Goal: Task Accomplishment & Management: Manage account settings

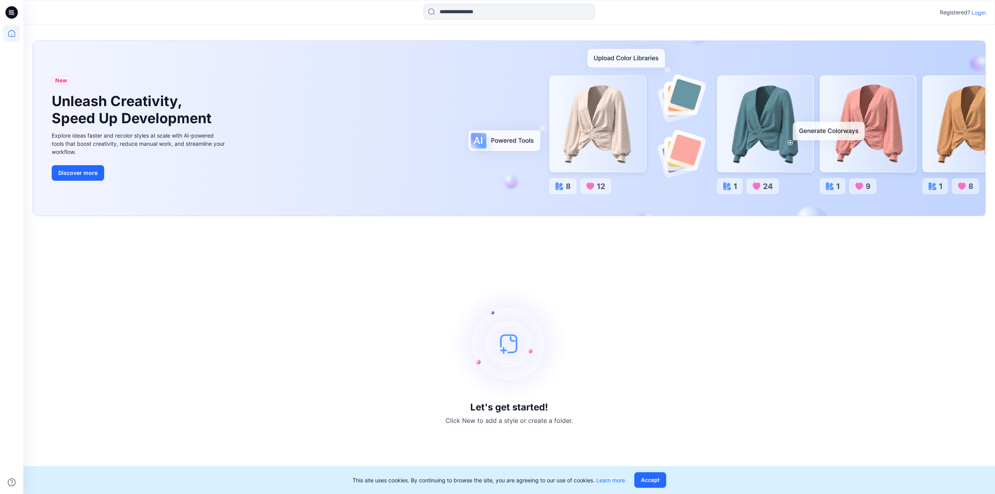
click at [982, 10] on p "Login" at bounding box center [979, 13] width 14 height 8
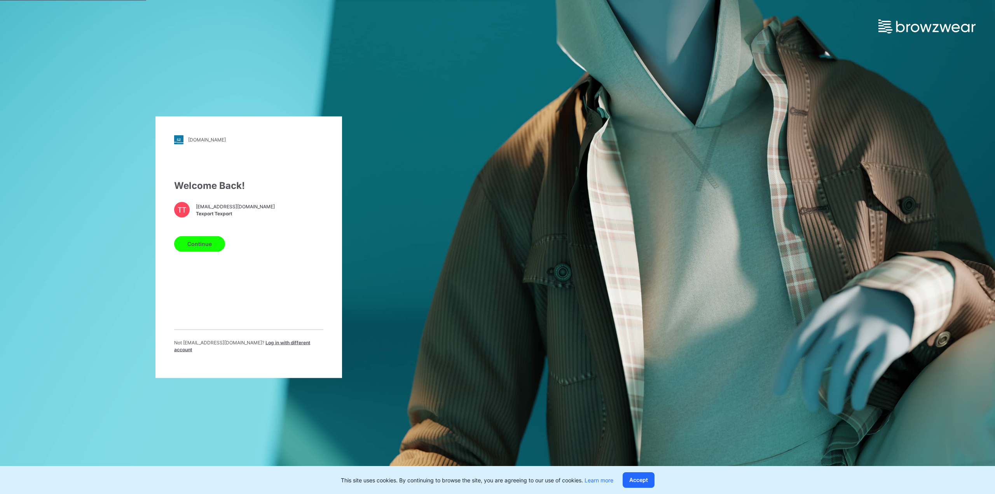
click at [223, 216] on span "Texport Texport" at bounding box center [235, 213] width 79 height 7
click at [199, 250] on button "Continue" at bounding box center [199, 244] width 51 height 16
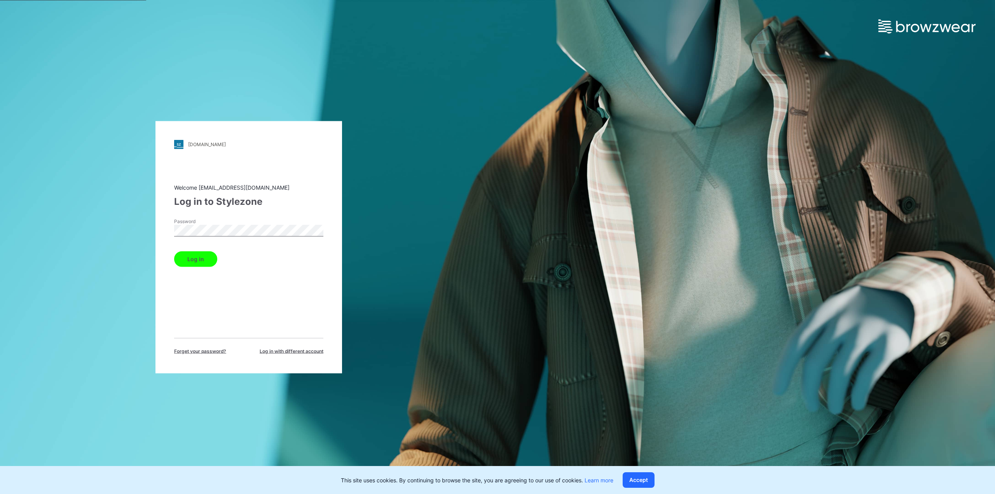
click at [192, 257] on button "Log in" at bounding box center [195, 259] width 43 height 16
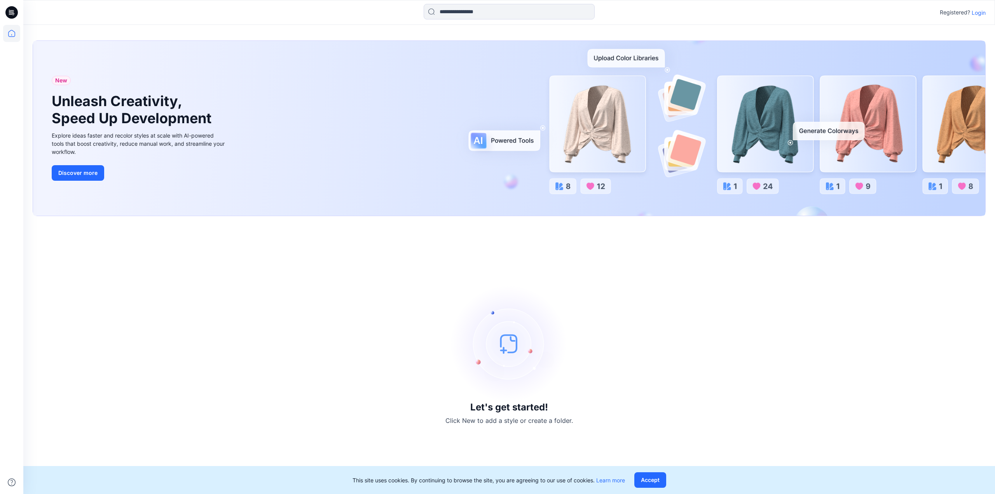
click at [977, 14] on p "Login" at bounding box center [979, 13] width 14 height 8
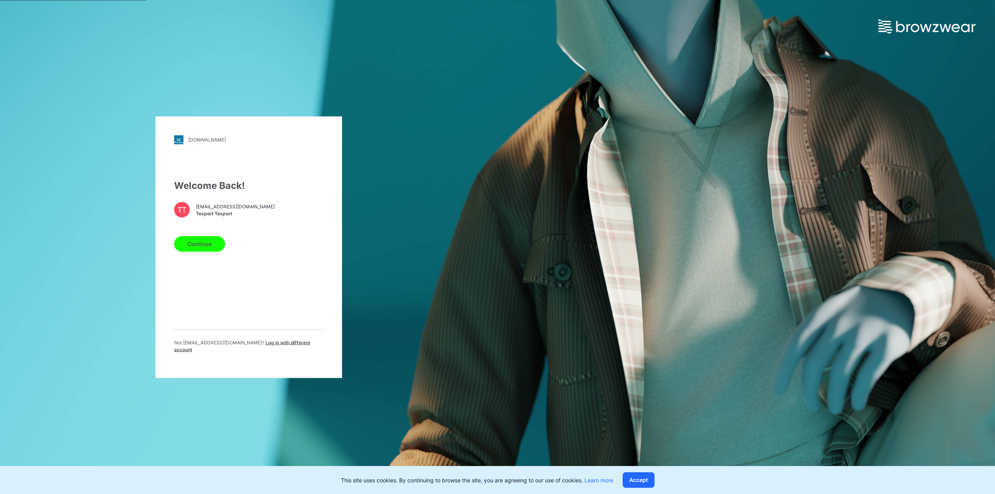
click at [195, 250] on button "Continue" at bounding box center [199, 244] width 51 height 16
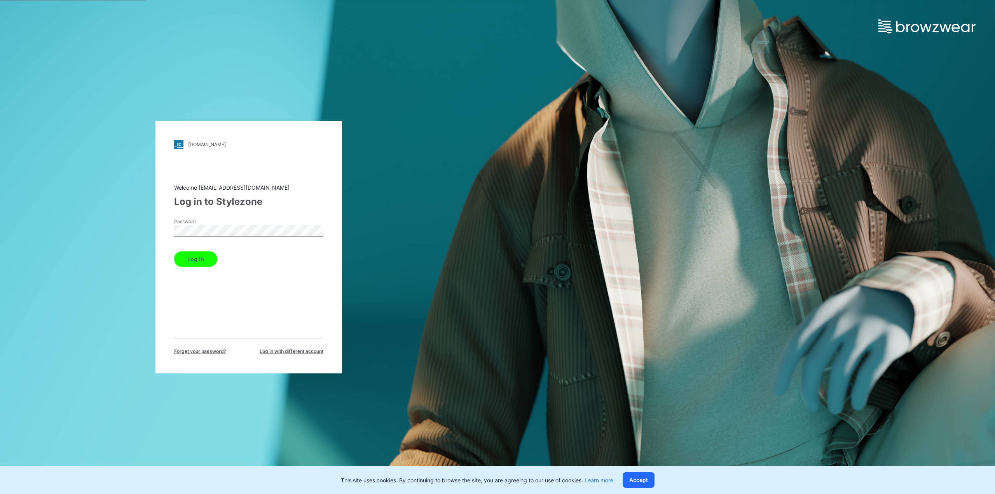
click at [199, 256] on button "Log in" at bounding box center [195, 259] width 43 height 16
